Goal: Transaction & Acquisition: Purchase product/service

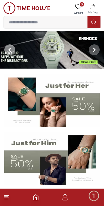
click at [13, 51] on span at bounding box center [9, 49] width 11 height 11
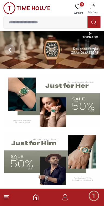
click at [35, 198] on polyline "Home" at bounding box center [36, 198] width 2 height 3
click at [36, 199] on icon "Home" at bounding box center [36, 197] width 7 height 7
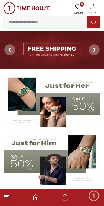
click at [7, 197] on line at bounding box center [6, 197] width 4 height 0
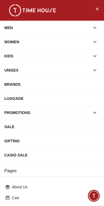
scroll to position [86, 0]
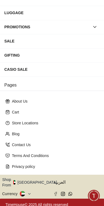
click at [35, 178] on button "Shop From [GEOGRAPHIC_DATA]" at bounding box center [31, 182] width 59 height 11
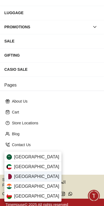
click at [18, 179] on span "[GEOGRAPHIC_DATA]" at bounding box center [36, 176] width 45 height 7
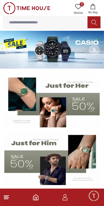
click at [79, 52] on img at bounding box center [52, 50] width 104 height 38
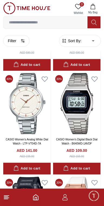
scroll to position [355, 0]
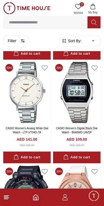
click at [8, 196] on icon at bounding box center [6, 197] width 7 height 7
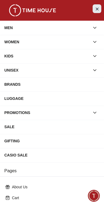
click at [96, 13] on button "Close Menu" at bounding box center [97, 8] width 9 height 9
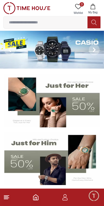
click at [23, 52] on img at bounding box center [52, 50] width 104 height 38
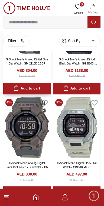
click at [27, 72] on h4 "AED 804.00" at bounding box center [27, 70] width 21 height 5
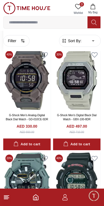
scroll to position [887, 0]
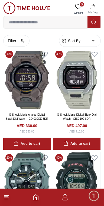
click at [9, 196] on icon at bounding box center [6, 197] width 7 height 7
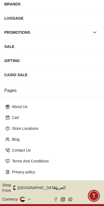
scroll to position [86, 0]
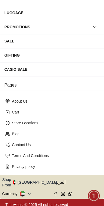
click at [34, 178] on button "Shop From [GEOGRAPHIC_DATA]" at bounding box center [31, 182] width 59 height 11
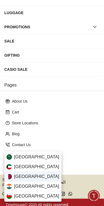
click at [17, 176] on span "[GEOGRAPHIC_DATA]" at bounding box center [36, 176] width 45 height 7
